Goal: Information Seeking & Learning: Learn about a topic

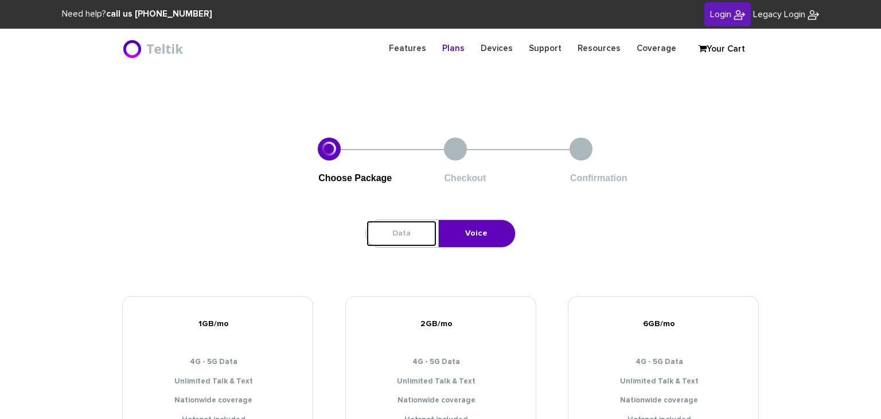
click at [416, 244] on link "Data" at bounding box center [401, 233] width 71 height 27
click at [482, 228] on link "Voice" at bounding box center [476, 233] width 75 height 27
click at [413, 234] on link "Data" at bounding box center [401, 233] width 71 height 27
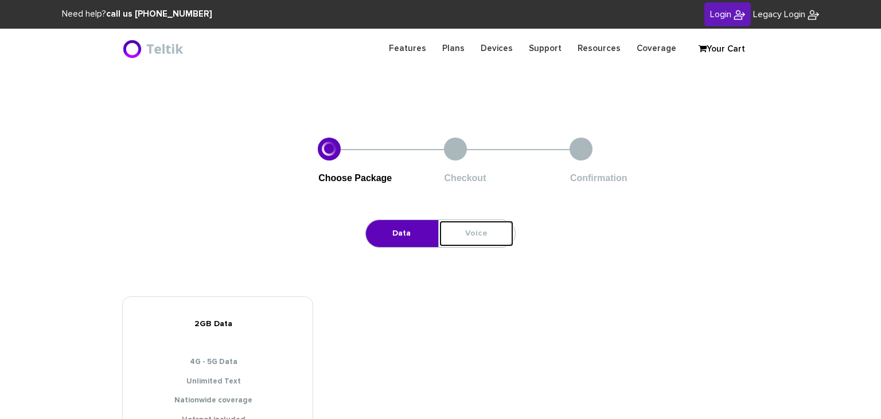
click at [466, 236] on link "Voice" at bounding box center [476, 233] width 75 height 27
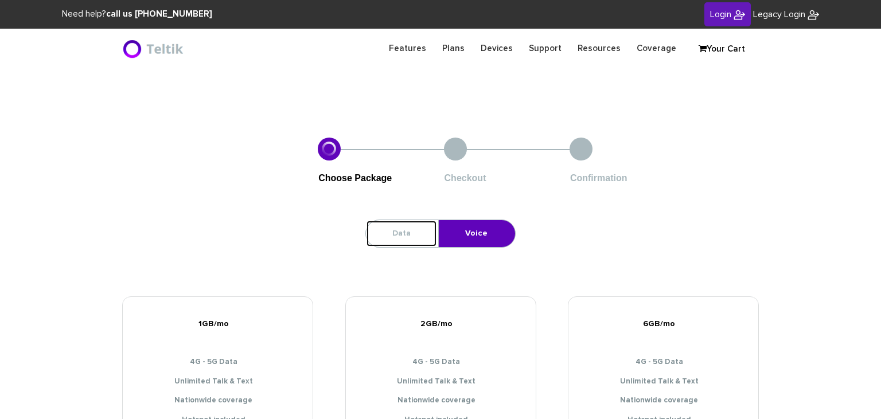
click at [405, 230] on link "Data" at bounding box center [401, 233] width 71 height 27
